Goal: Navigation & Orientation: Understand site structure

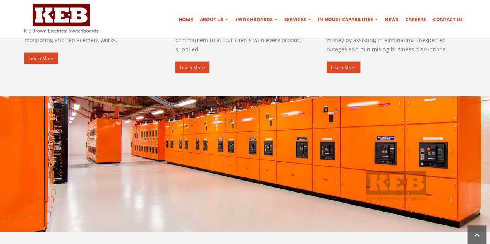
scroll to position [1239, 0]
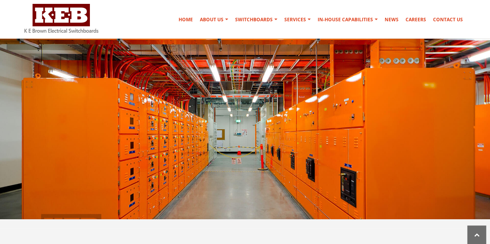
scroll to position [271, 0]
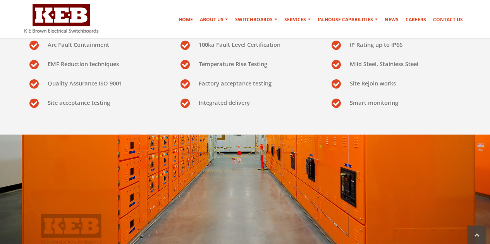
drag, startPoint x: 110, startPoint y: 28, endPoint x: 34, endPoint y: 34, distance: 76.2
click at [34, 34] on div at bounding box center [68, 19] width 89 height 34
click at [73, 11] on img at bounding box center [61, 18] width 74 height 29
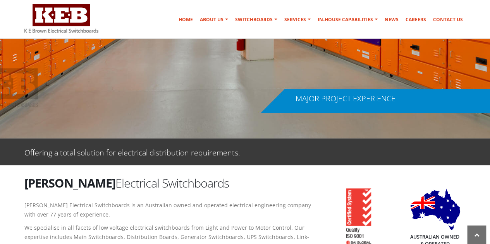
scroll to position [155, 0]
